Goal: Use online tool/utility

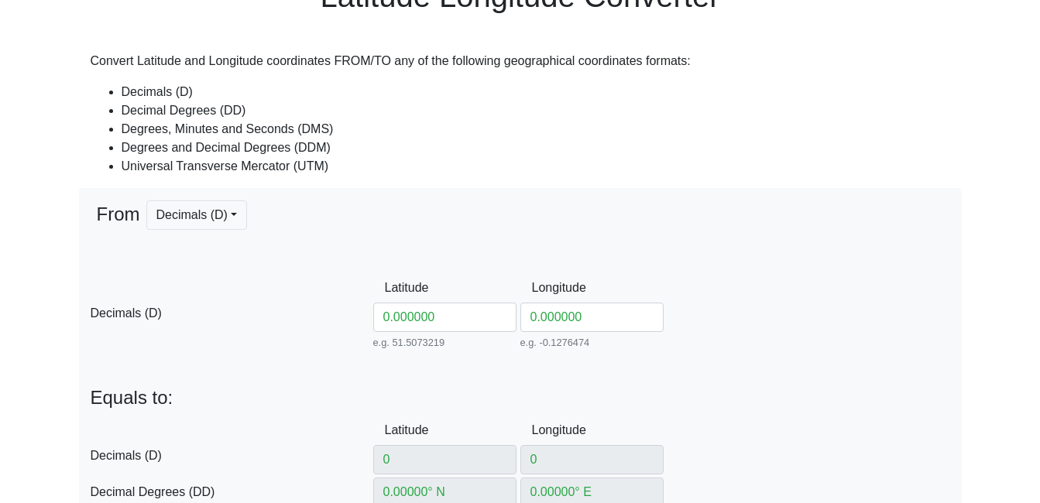
scroll to position [155, 0]
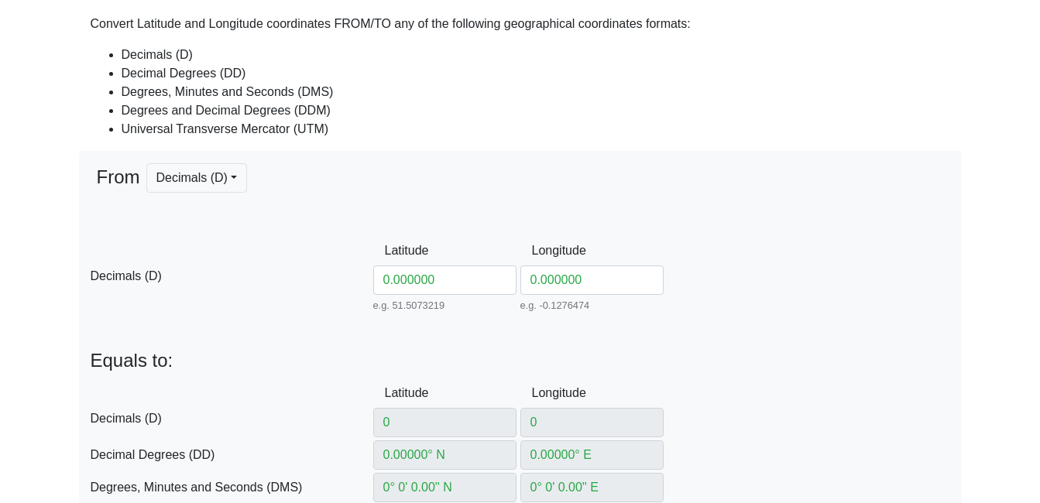
drag, startPoint x: 435, startPoint y: 283, endPoint x: 383, endPoint y: 284, distance: 51.9
click at [383, 284] on input "0.000000" at bounding box center [444, 279] width 143 height 29
click at [399, 285] on input "46.039834" at bounding box center [444, 279] width 143 height 29
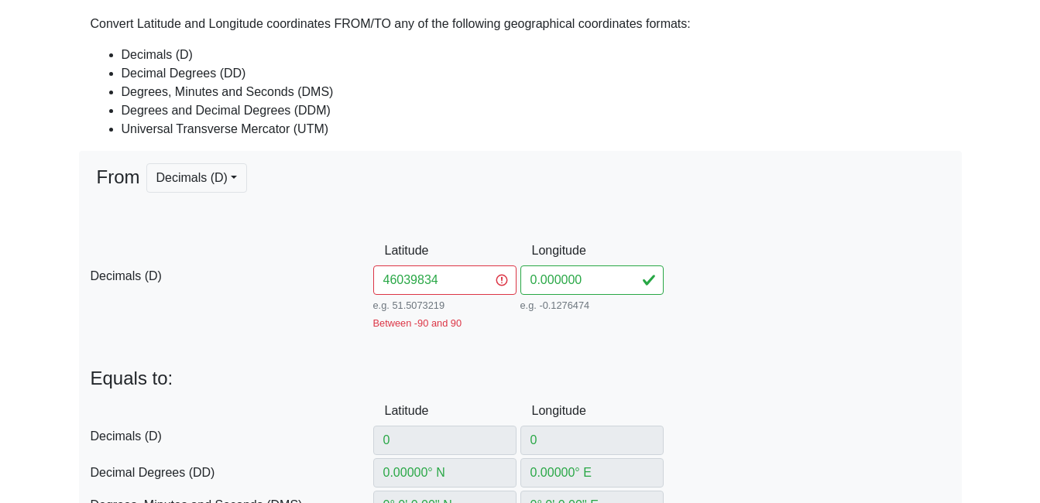
type input "46.039834"
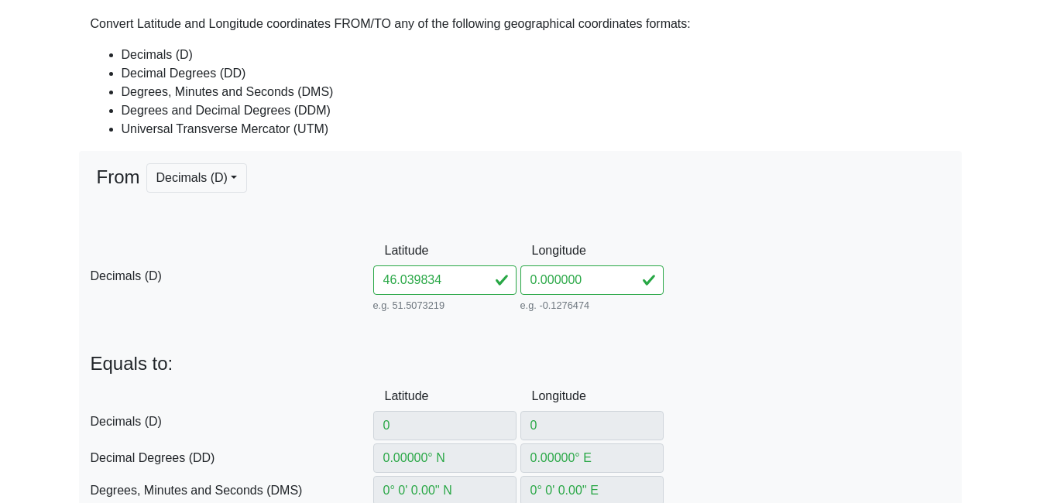
type input "46.039834"
type input "46.039834° N"
type input "0° W"
type input "46° 2' 23.4024'' N"
type input "0° 0' 0'' E"
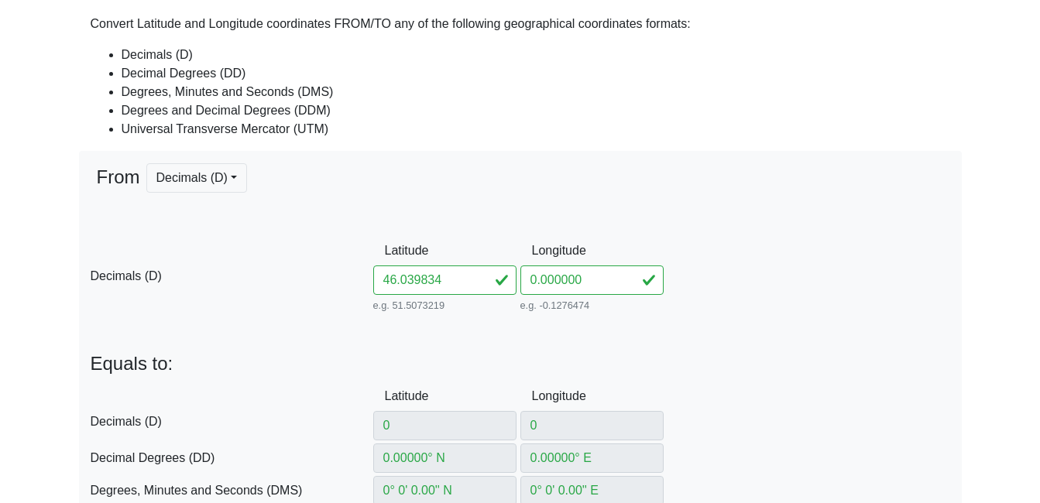
type input "46° 2.39004' N"
type input "0° 0' W"
type input "267873.5402594732"
type input "5102849.714696418"
type input "31T"
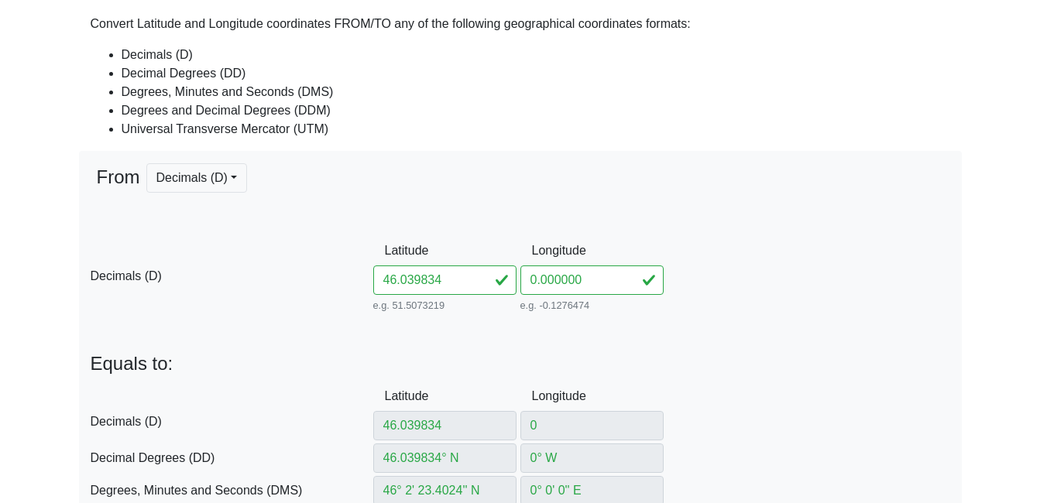
type input "46.039834"
drag, startPoint x: 580, startPoint y: 279, endPoint x: 526, endPoint y: 286, distance: 54.5
click at [526, 286] on input "0.000000" at bounding box center [591, 279] width 143 height 29
paste input "14.468746"
click at [549, 284] on input "14.468746" at bounding box center [591, 279] width 143 height 29
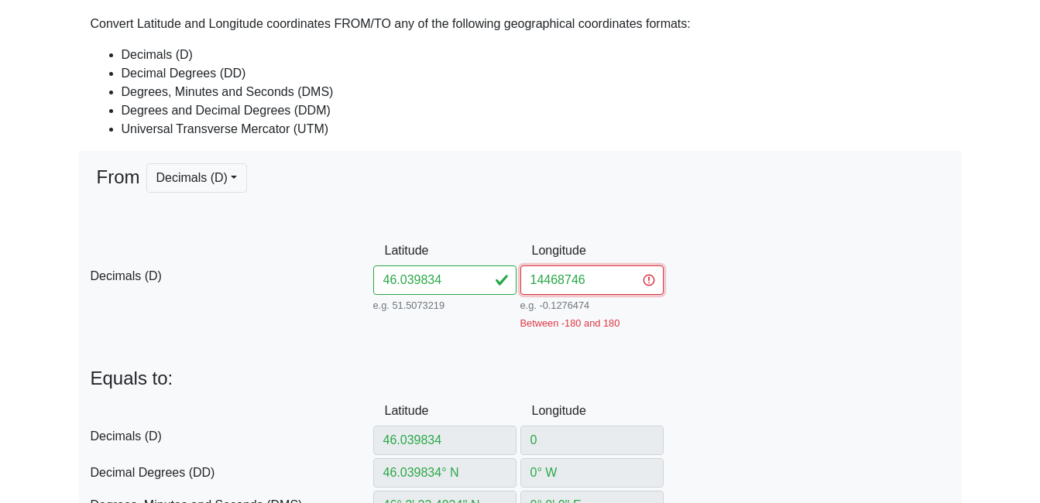
type input "14.468746"
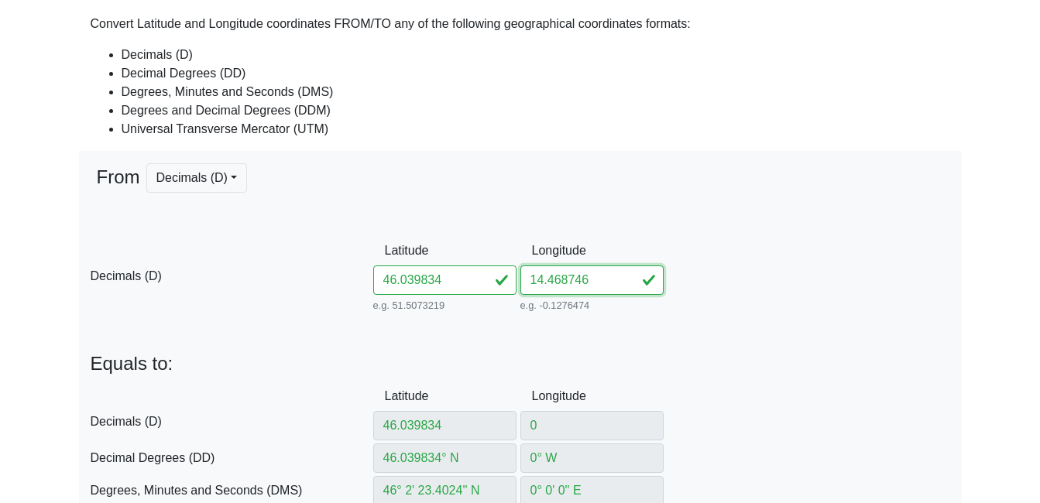
type input "14.468746"
type input "14.468746° E"
type input "14° 28' 7.4856'' E"
type input "14° 28.12476' E"
type input "458893.32350735477"
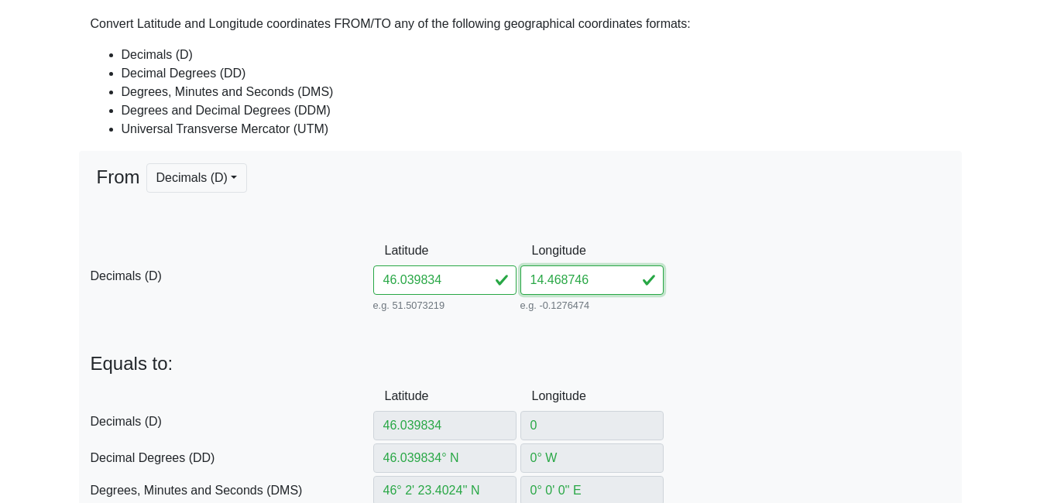
type input "5098610.518744637"
type input "33T"
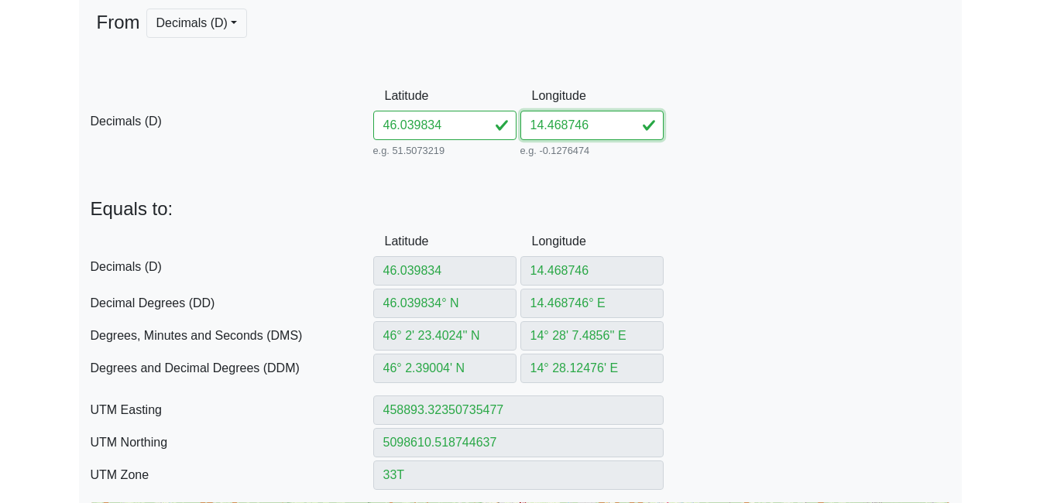
scroll to position [387, 0]
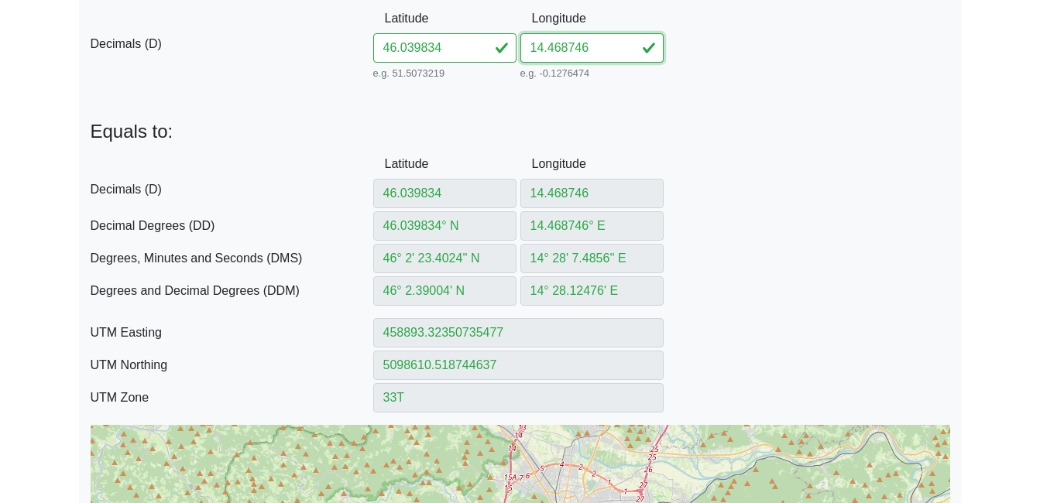
type input "14.468746"
